Goal: Task Accomplishment & Management: Manage account settings

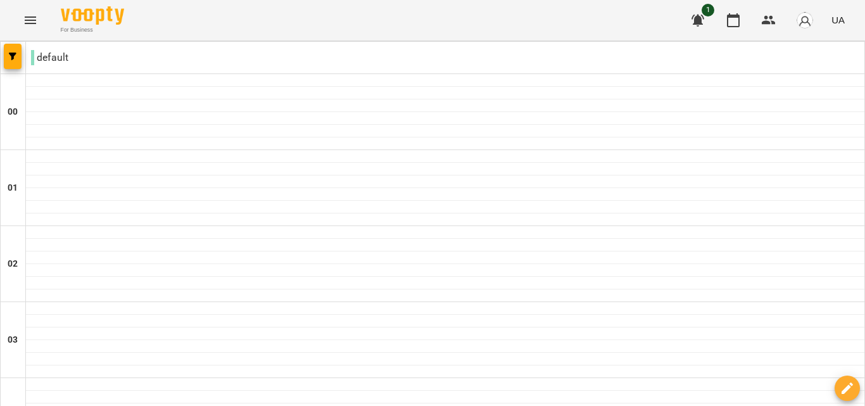
scroll to position [638, 0]
type input "**********"
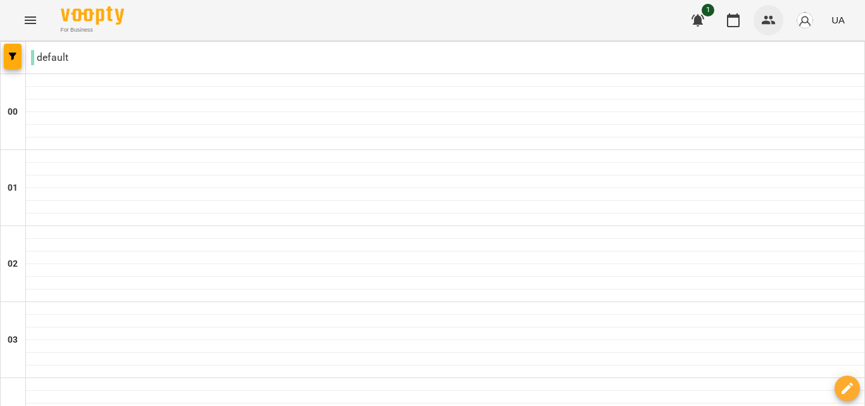
click at [765, 18] on icon "button" at bounding box center [769, 20] width 14 height 9
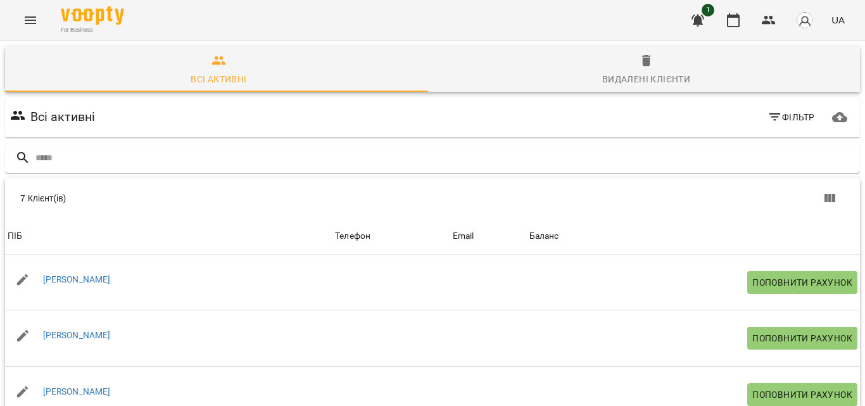
scroll to position [89, 0]
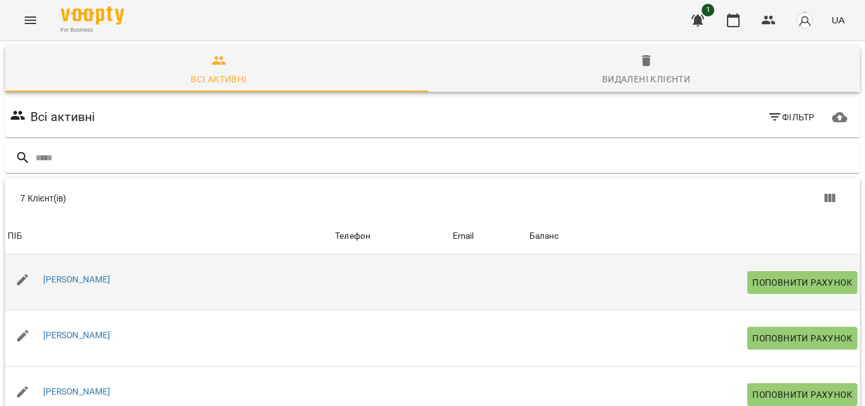
click at [88, 271] on div "[PERSON_NAME]" at bounding box center [77, 280] width 73 height 18
click at [64, 274] on link "[PERSON_NAME]" at bounding box center [77, 279] width 68 height 10
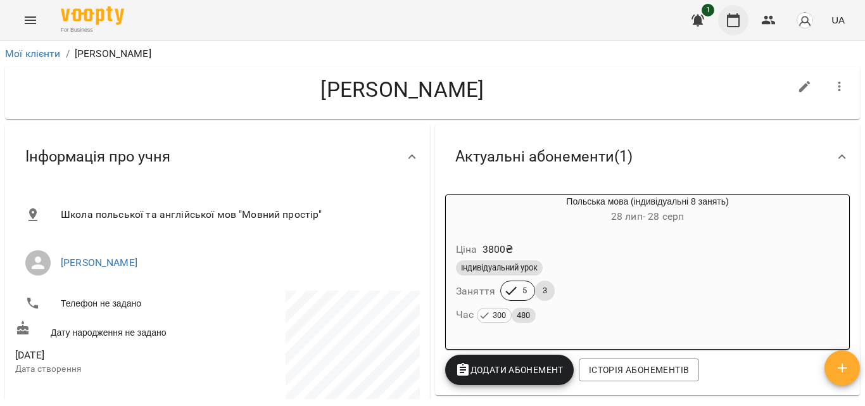
click at [721, 23] on button "button" at bounding box center [733, 20] width 30 height 30
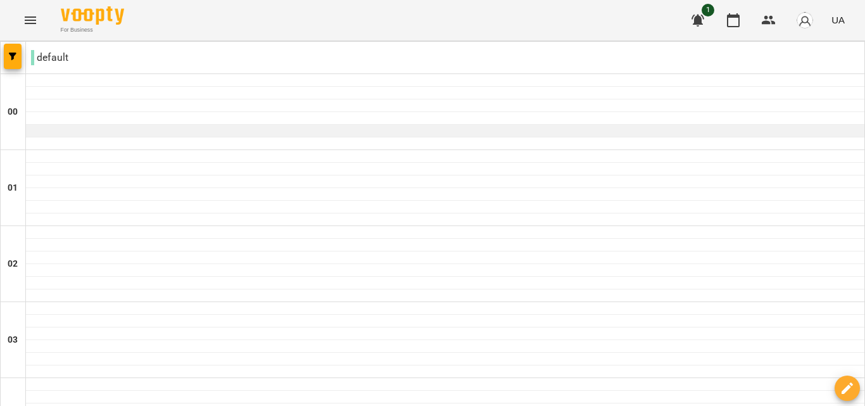
scroll to position [1524, 0]
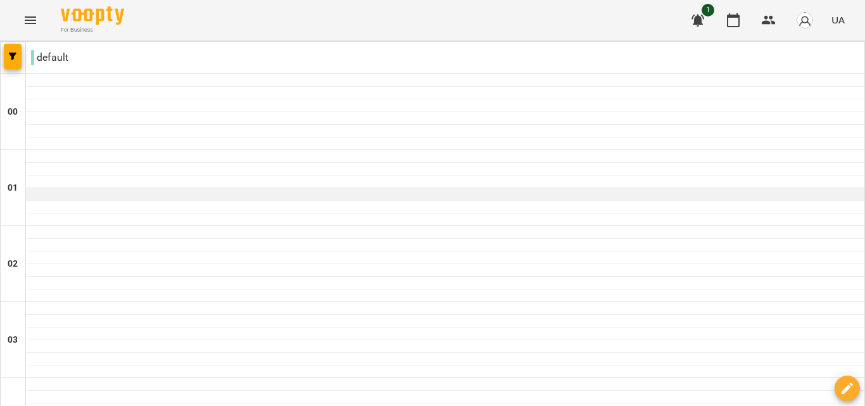
scroll to position [688, 0]
